Goal: Task Accomplishment & Management: Complete application form

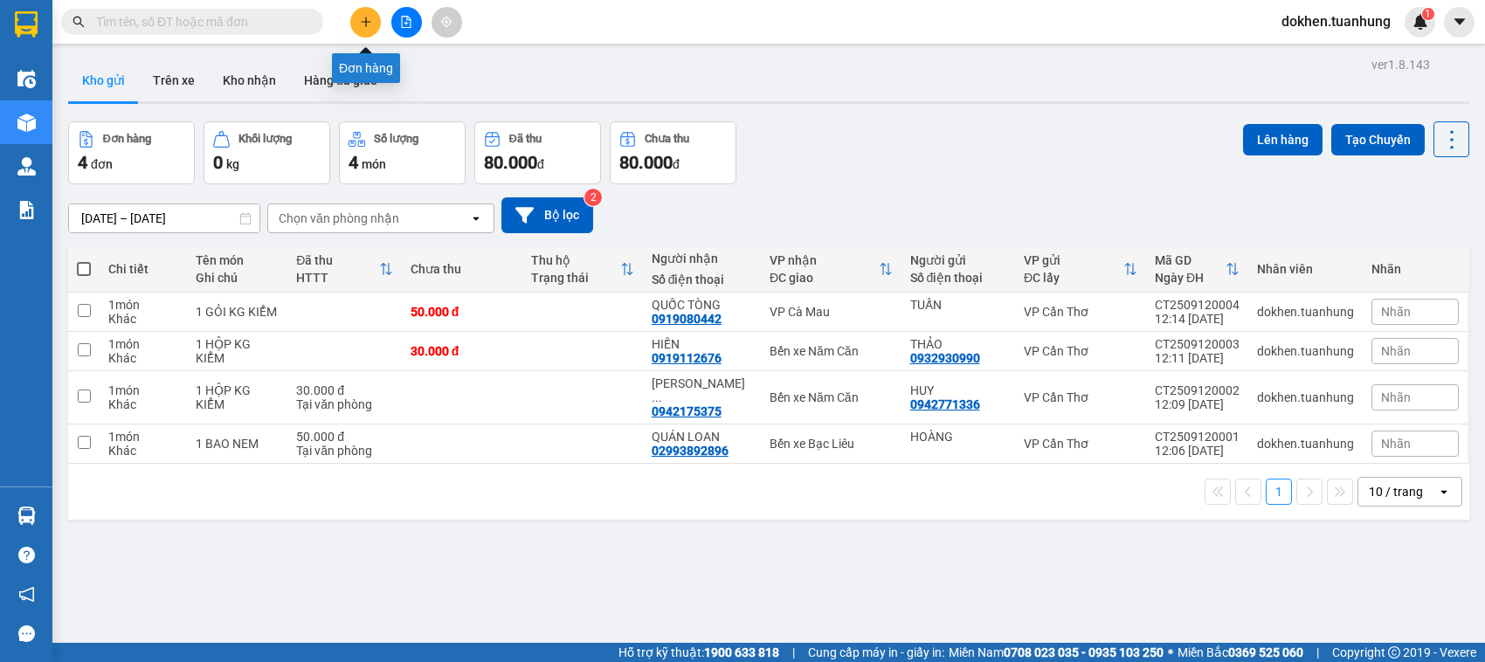
click at [361, 24] on icon "plus" at bounding box center [366, 22] width 12 height 12
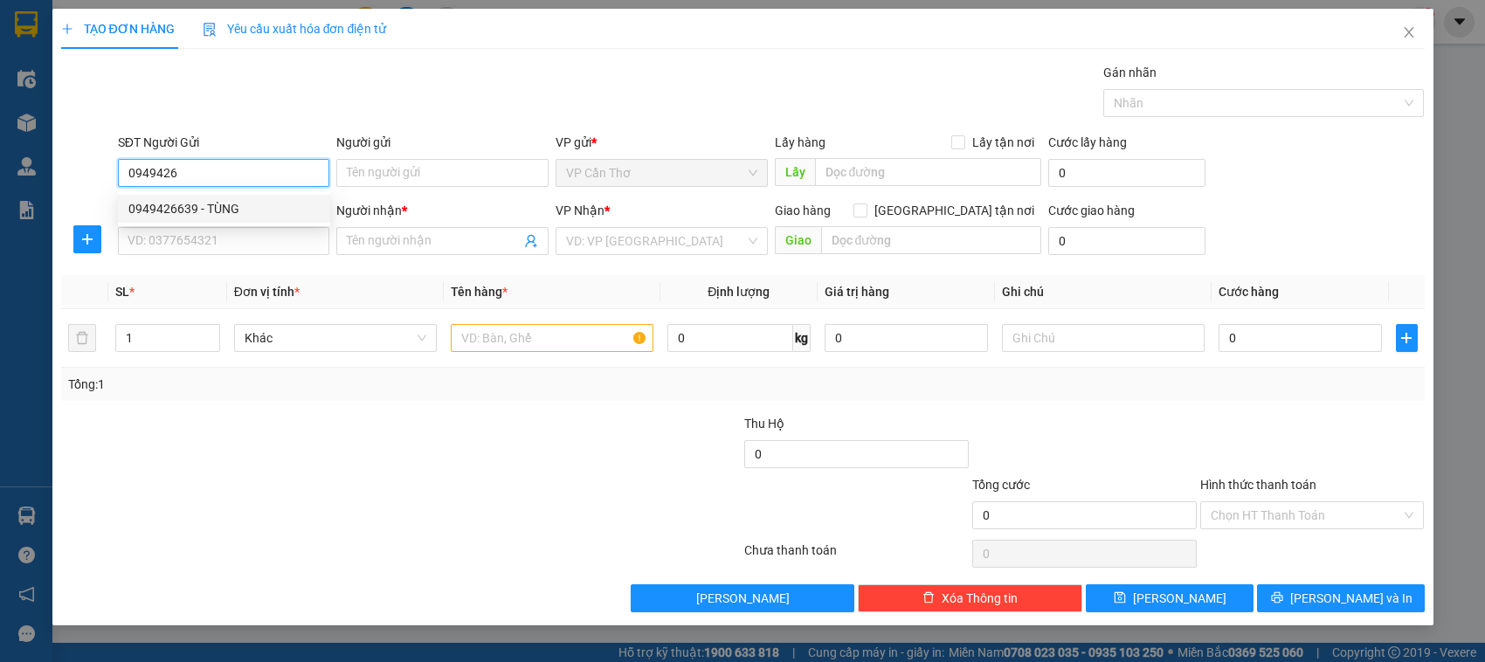
click at [220, 211] on div "0949426639 - TÙNG" at bounding box center [223, 208] width 191 height 19
type input "0949426639"
type input "TÙNG"
type input "0949426639"
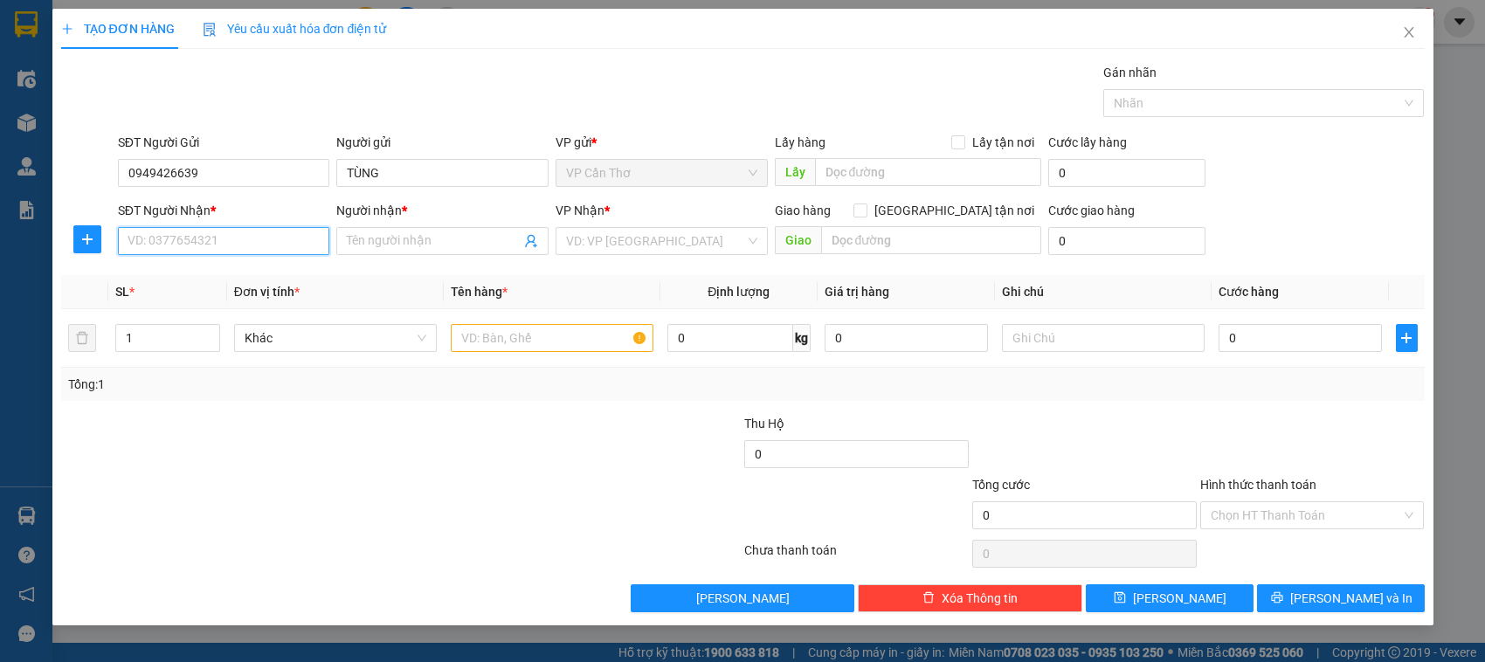
click at [232, 241] on input "SĐT Người Nhận *" at bounding box center [224, 241] width 212 height 28
click at [240, 316] on div "0945157140 - DỂ" at bounding box center [224, 305] width 212 height 28
type input "0945157140"
type input "DỂ"
click at [476, 338] on input "text" at bounding box center [552, 338] width 203 height 28
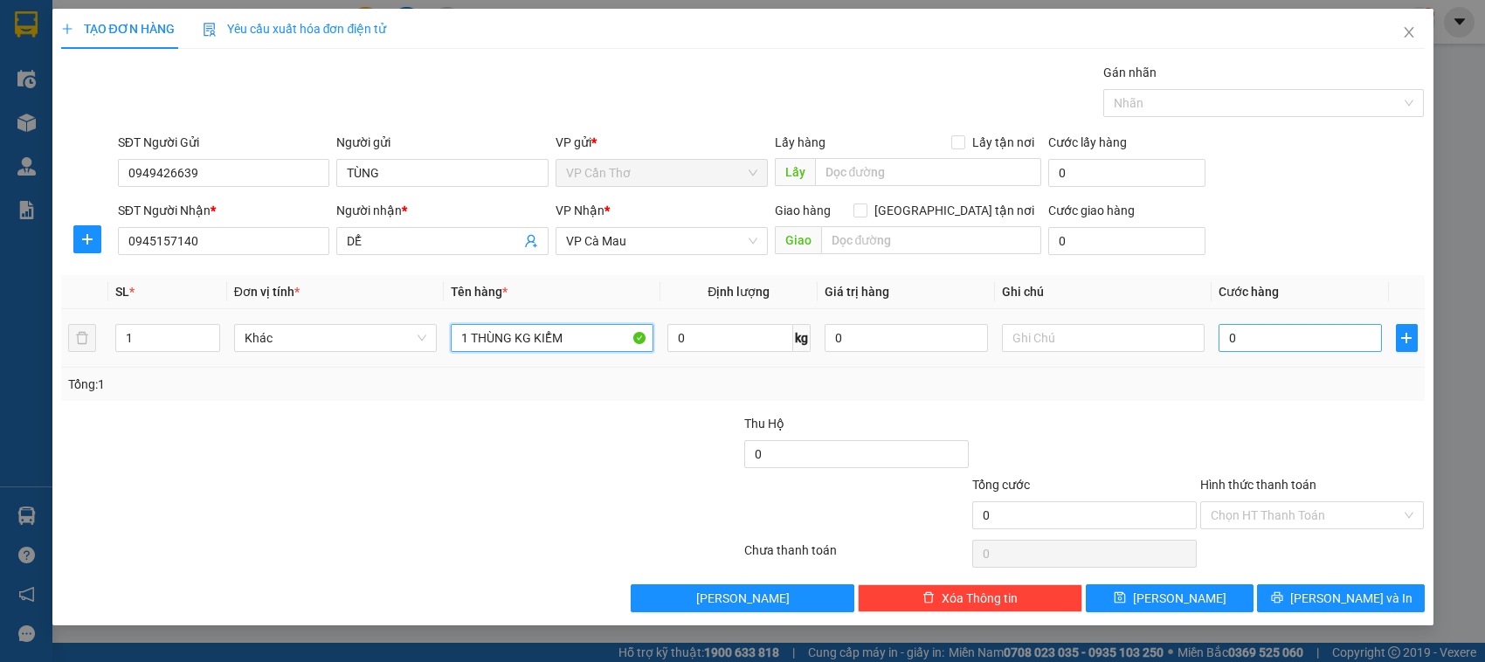
type input "1 THÙNG KG KIỂM"
click at [1229, 337] on input "0" at bounding box center [1300, 338] width 163 height 28
type input "5"
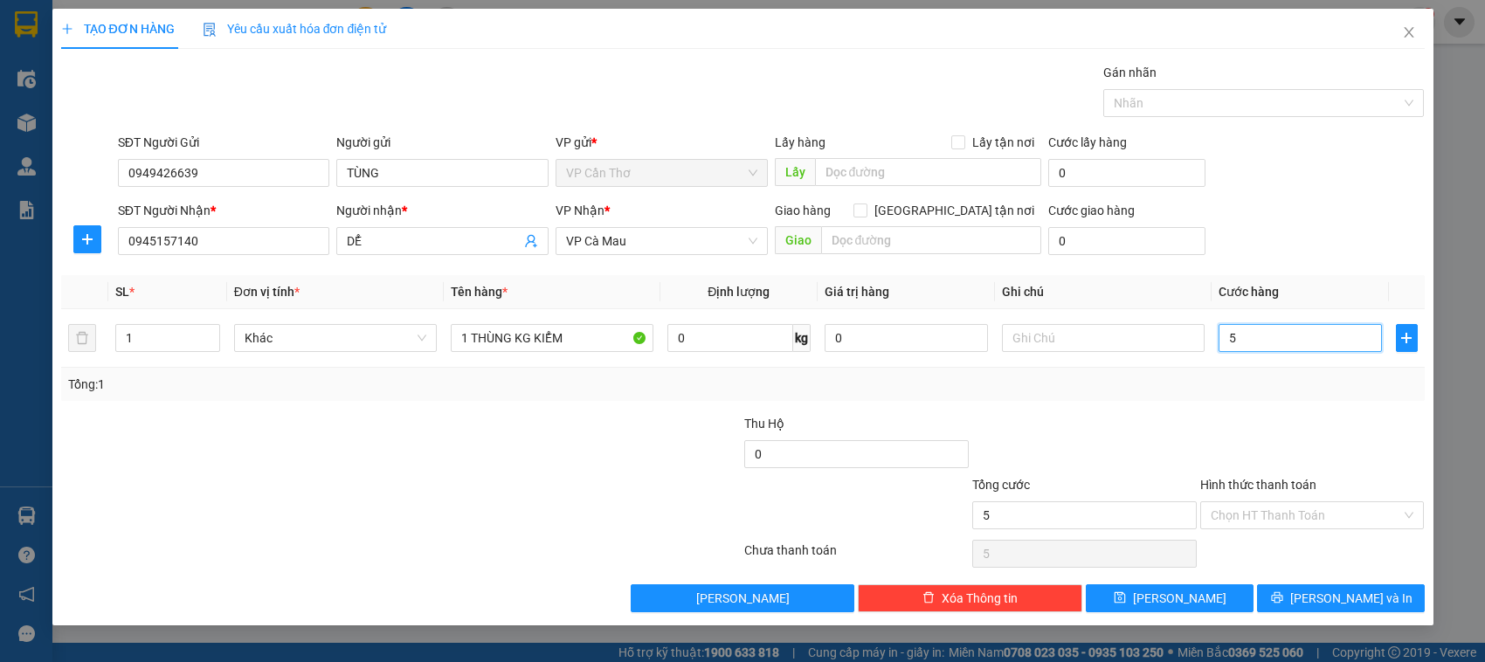
type input "50"
type input "500"
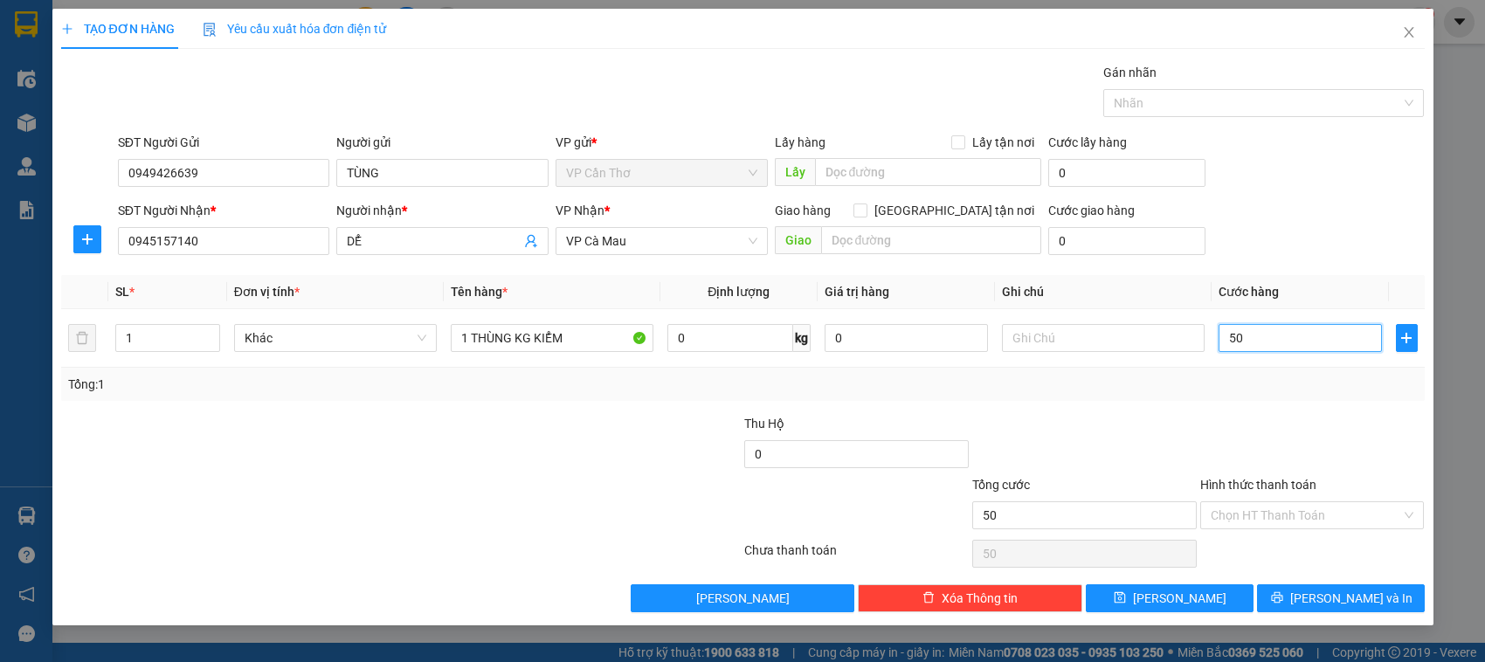
type input "500"
type input "5.000"
type input "50.000"
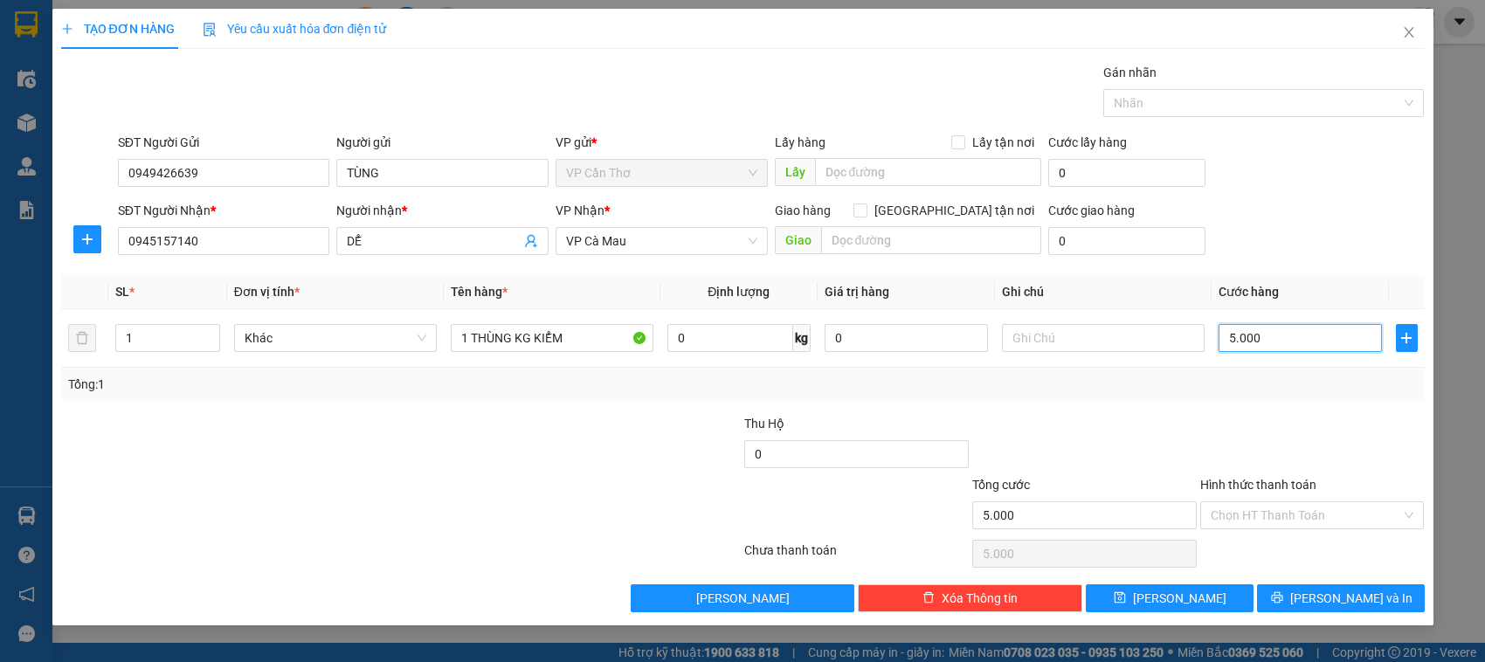
type input "50.000"
click at [1286, 592] on button "Lưu và In" at bounding box center [1341, 599] width 168 height 28
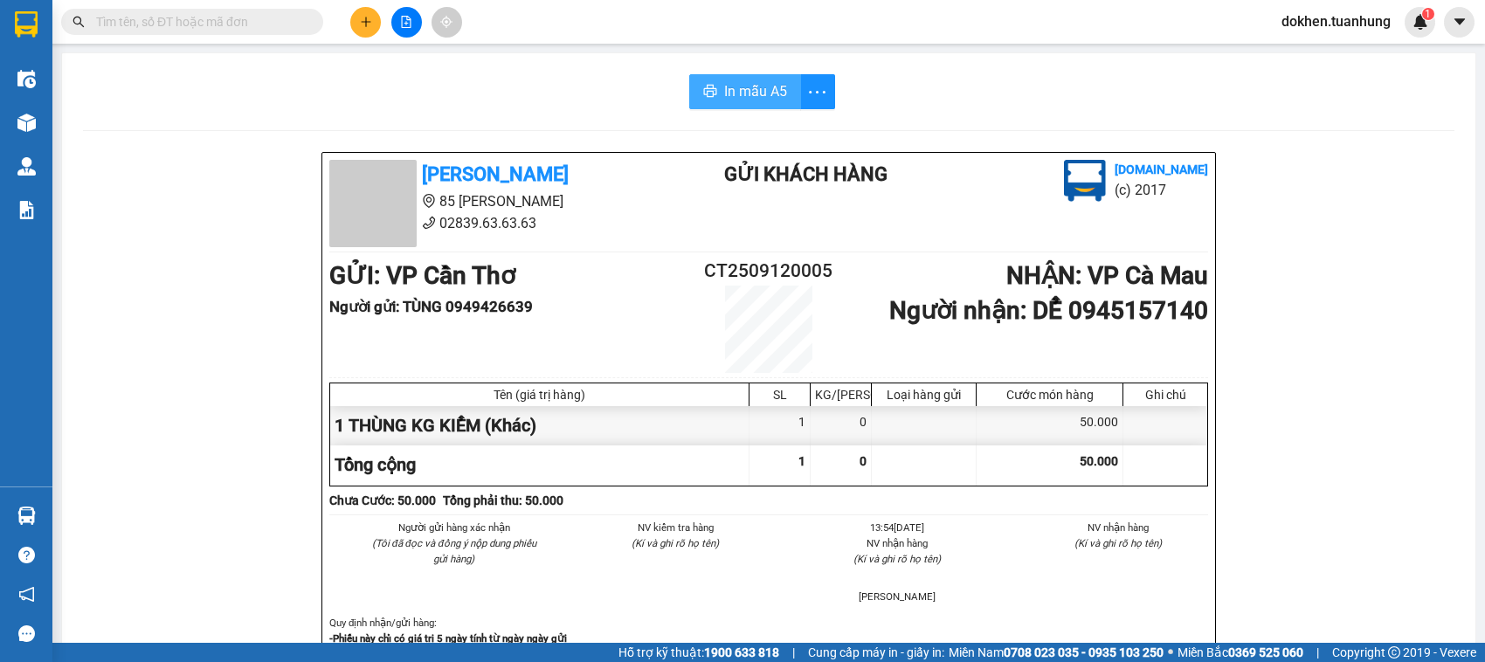
click at [730, 98] on span "In mẫu A5" at bounding box center [755, 91] width 63 height 22
